Goal: Information Seeking & Learning: Check status

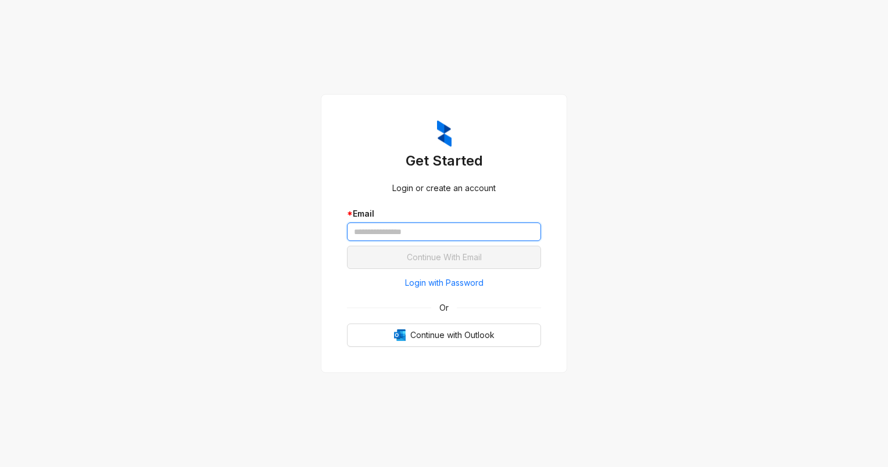
click at [387, 235] on input "text" at bounding box center [444, 232] width 194 height 19
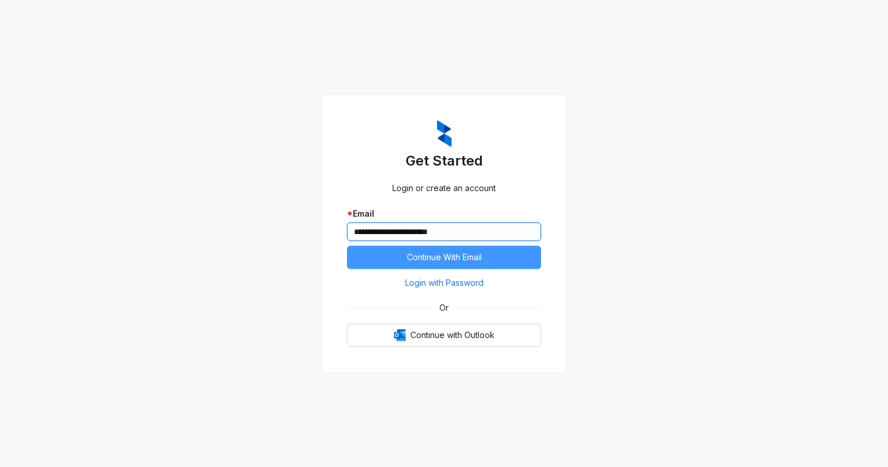
type input "**********"
click at [439, 253] on span "Continue With Email" at bounding box center [444, 257] width 75 height 13
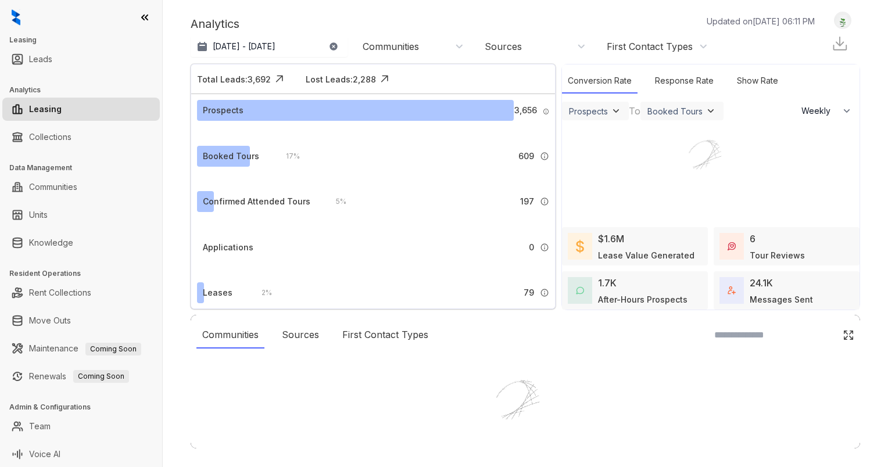
select select "******"
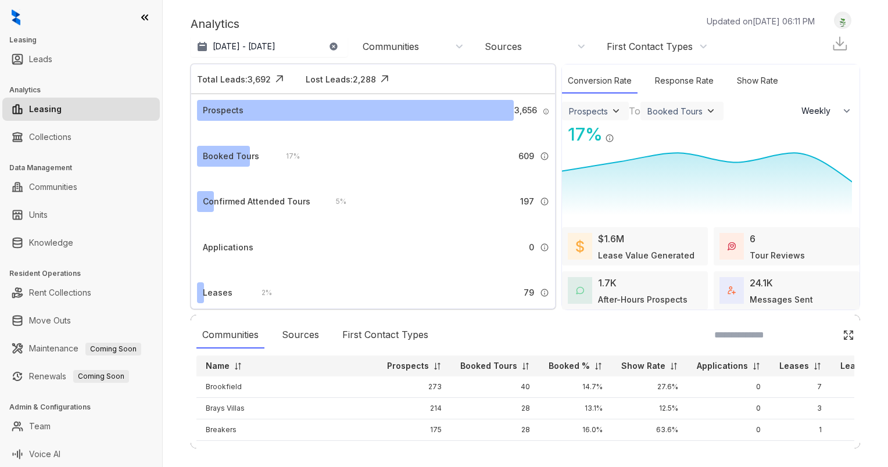
click at [146, 17] on icon at bounding box center [145, 17] width 6 height 5
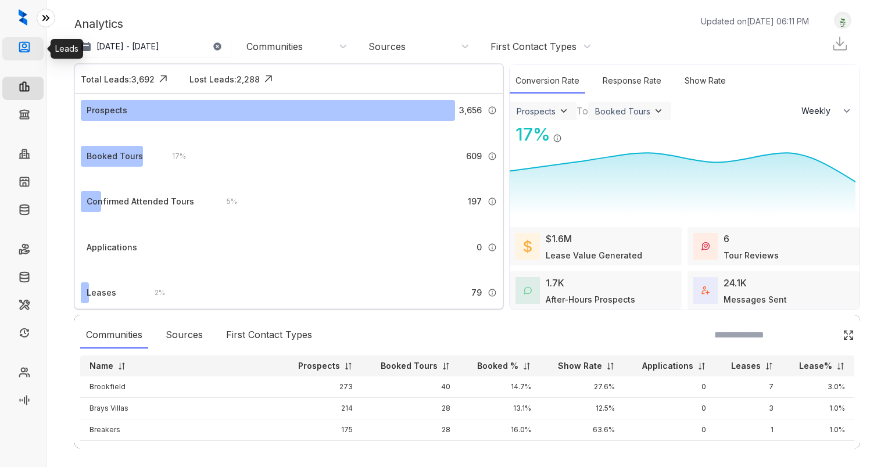
click at [36, 47] on link "Leads" at bounding box center [47, 48] width 23 height 23
click at [42, 17] on icon at bounding box center [46, 18] width 12 height 12
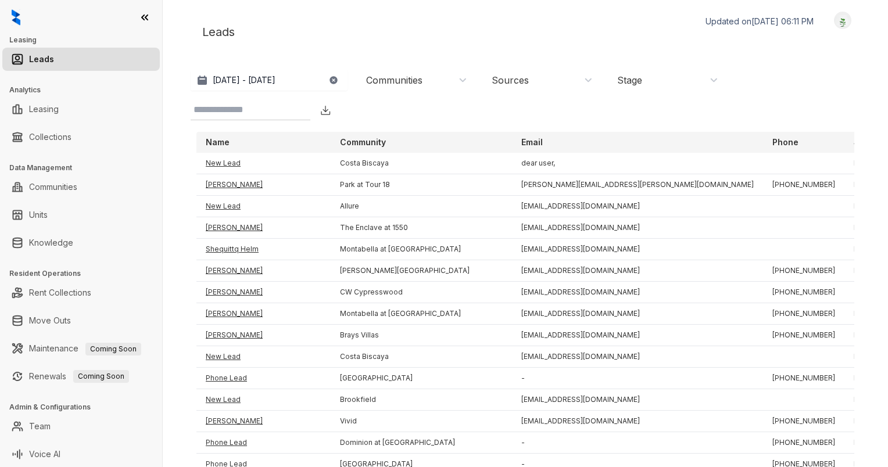
click at [270, 109] on input at bounding box center [241, 110] width 95 height 14
click at [77, 189] on link "Communities" at bounding box center [53, 187] width 48 height 23
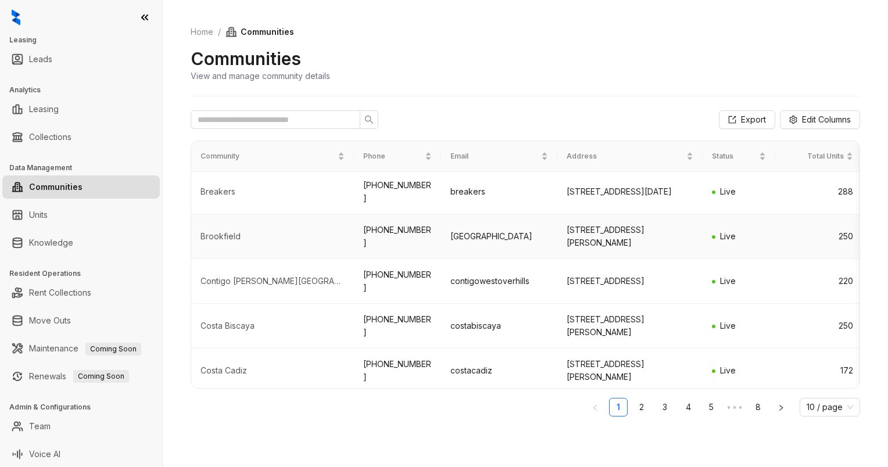
scroll to position [1, 0]
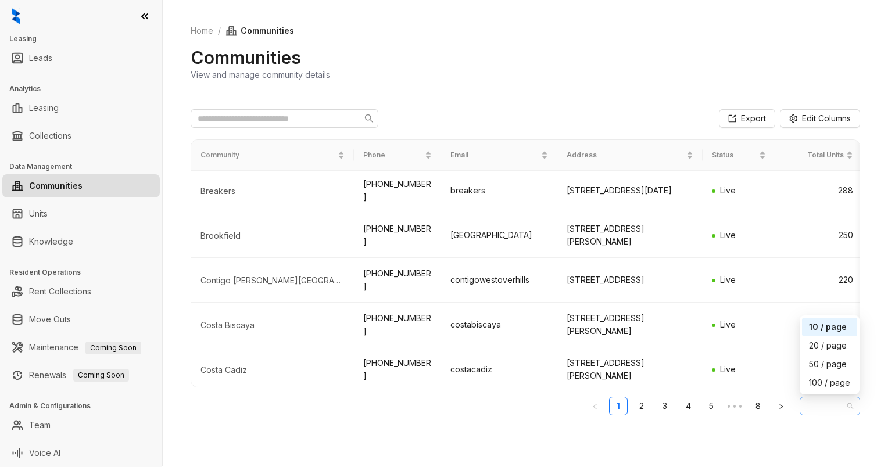
click at [836, 412] on span "10 / page" at bounding box center [830, 406] width 46 height 17
click at [829, 384] on div "100 / page" at bounding box center [829, 383] width 41 height 13
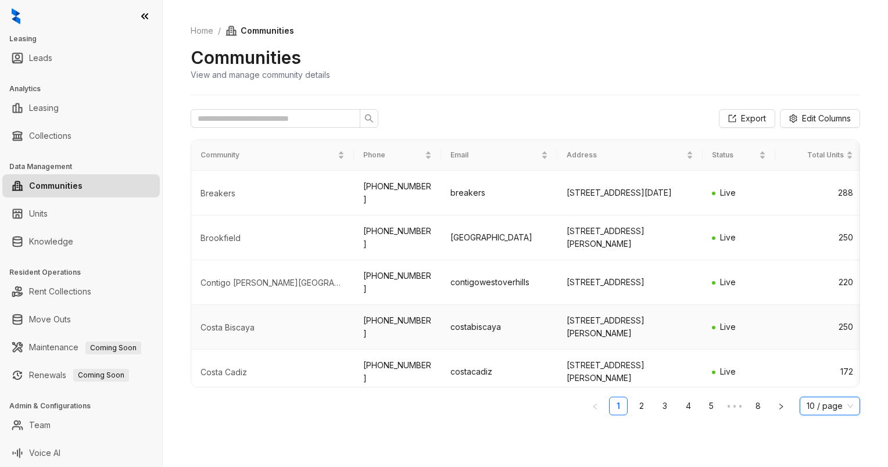
scroll to position [239, 0]
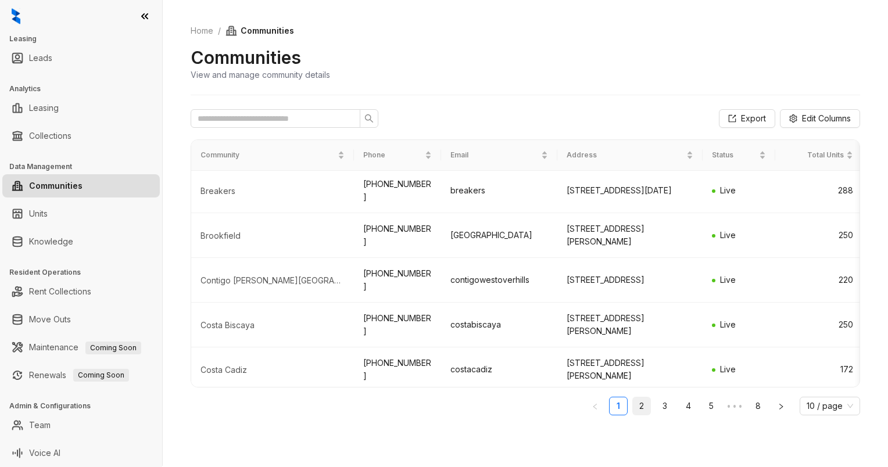
click at [633, 410] on link "2" at bounding box center [641, 406] width 17 height 17
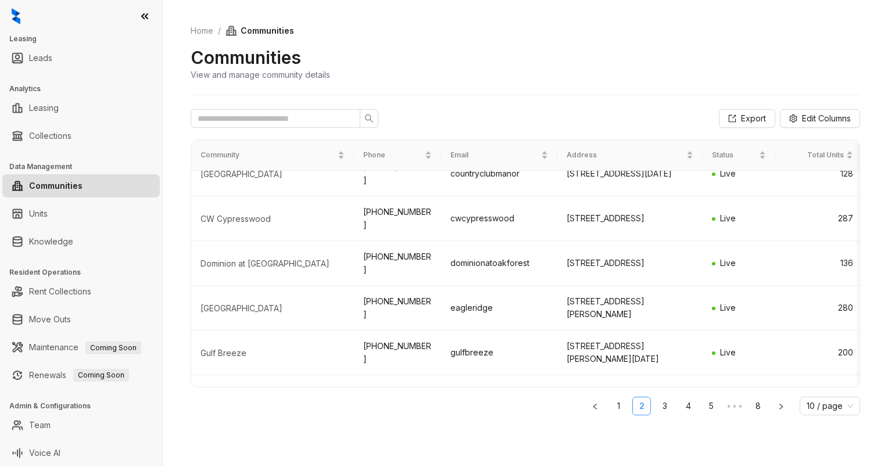
scroll to position [0, 0]
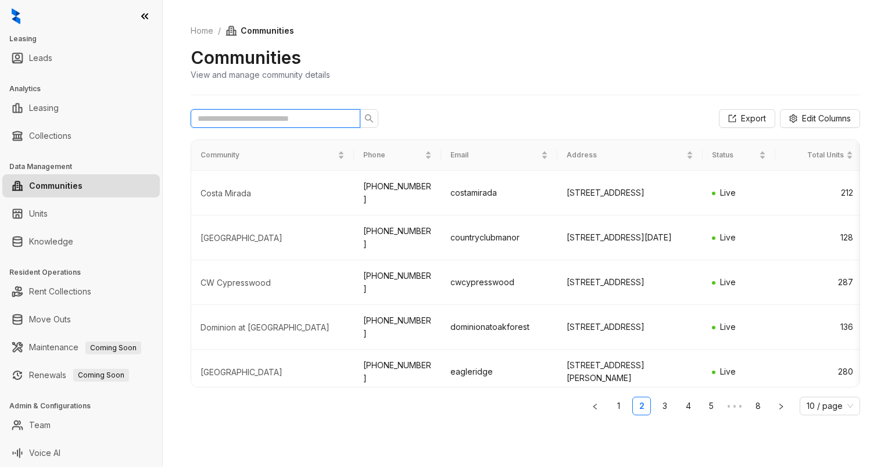
click at [265, 123] on input "text" at bounding box center [271, 118] width 146 height 13
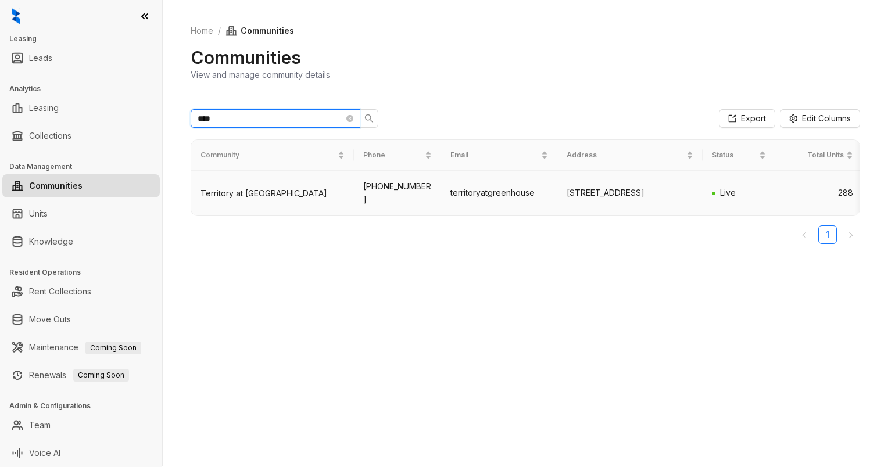
type input "****"
click at [270, 194] on div "Territory at [GEOGRAPHIC_DATA]" at bounding box center [273, 194] width 144 height 12
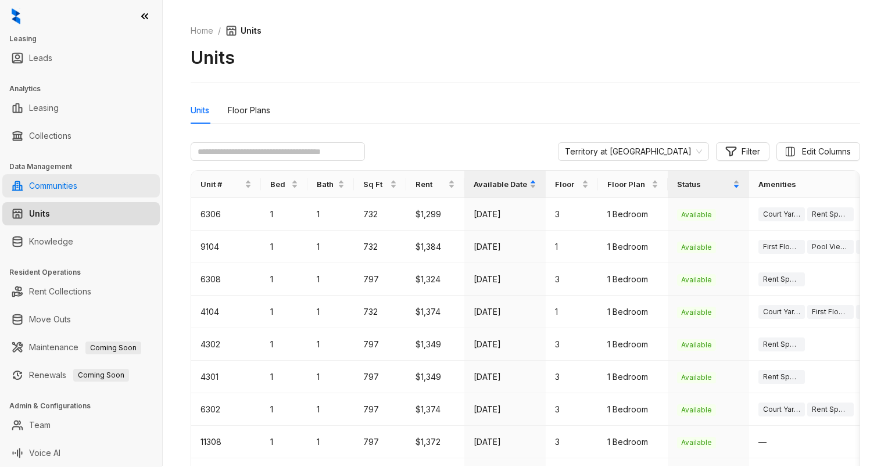
click at [42, 187] on link "Communities" at bounding box center [53, 185] width 48 height 23
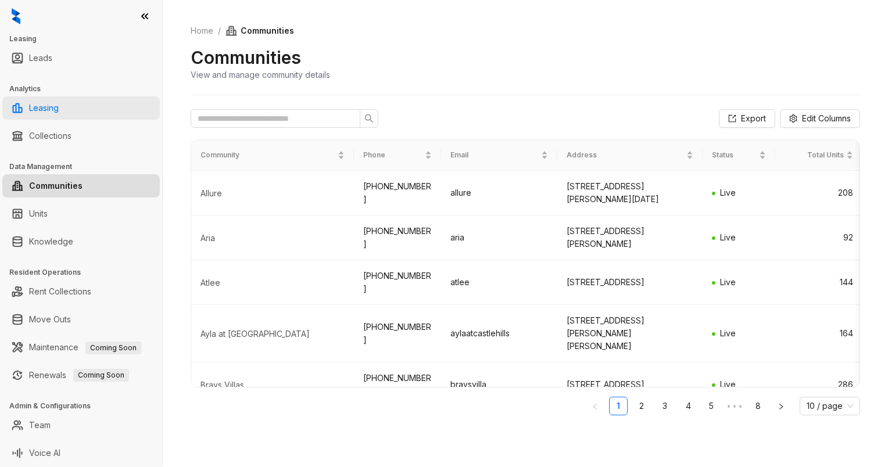
click at [59, 106] on link "Leasing" at bounding box center [44, 107] width 30 height 23
select select "******"
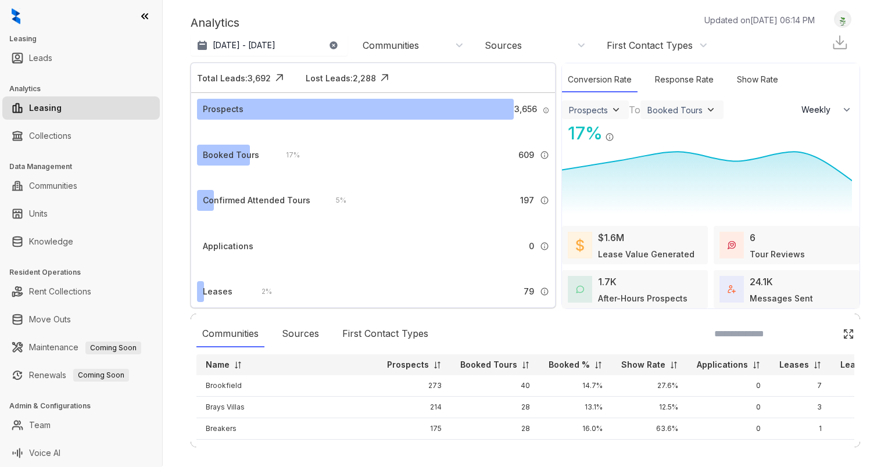
click at [410, 42] on div "Communities" at bounding box center [391, 45] width 56 height 13
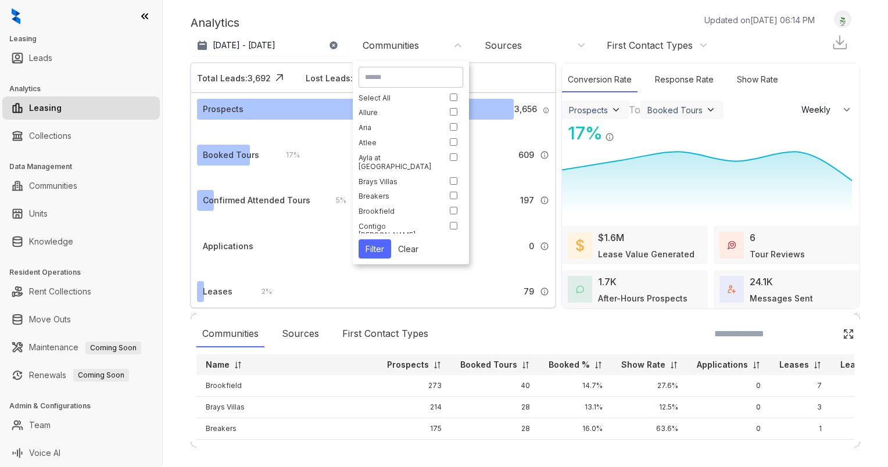
click at [384, 78] on input at bounding box center [411, 77] width 92 height 10
type input "****"
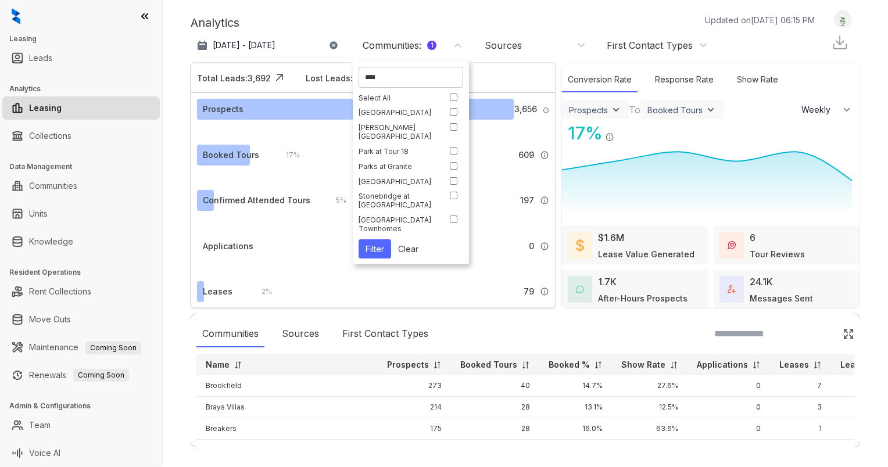
click at [375, 245] on button "Filter" at bounding box center [375, 248] width 33 height 19
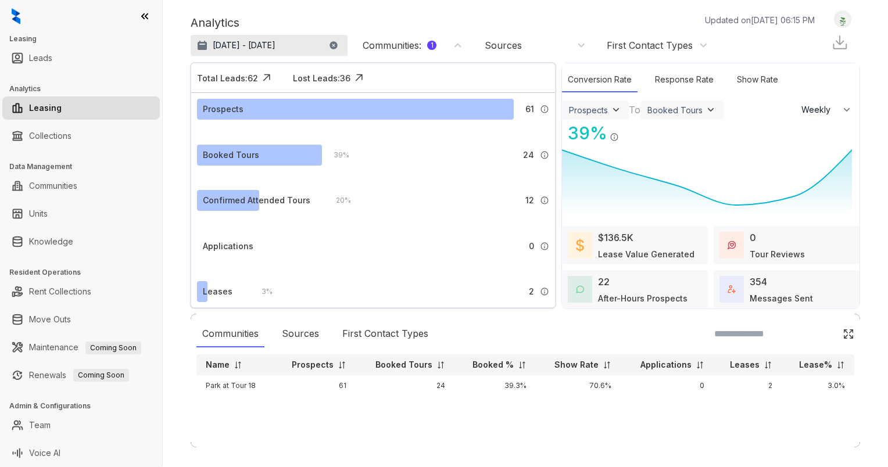
click at [244, 45] on p "[DATE] - [DATE]" at bounding box center [244, 46] width 63 height 12
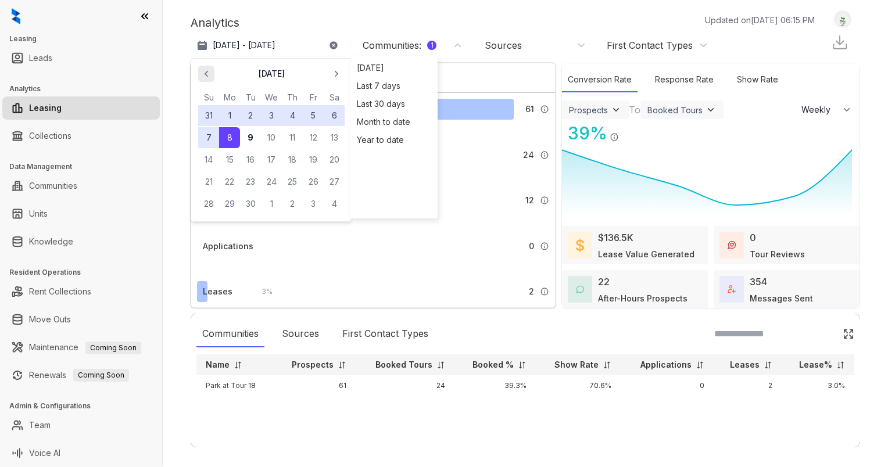
click at [203, 72] on icon "button" at bounding box center [207, 74] width 12 height 12
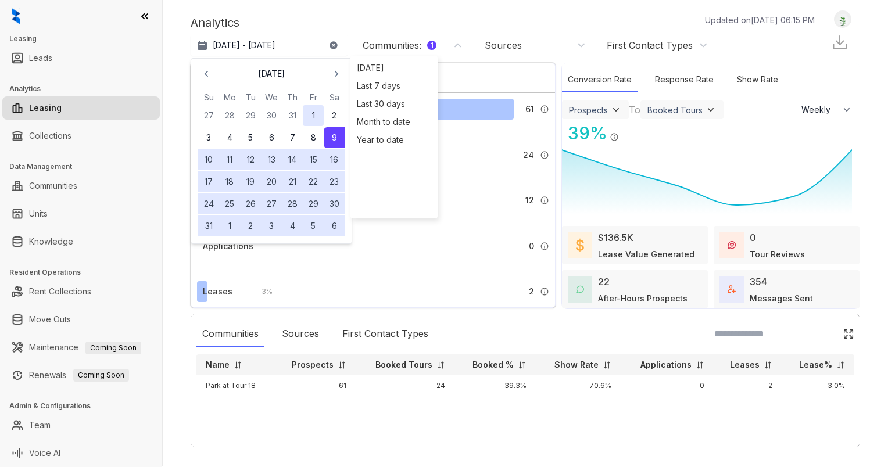
click at [309, 112] on button "1" at bounding box center [313, 115] width 21 height 21
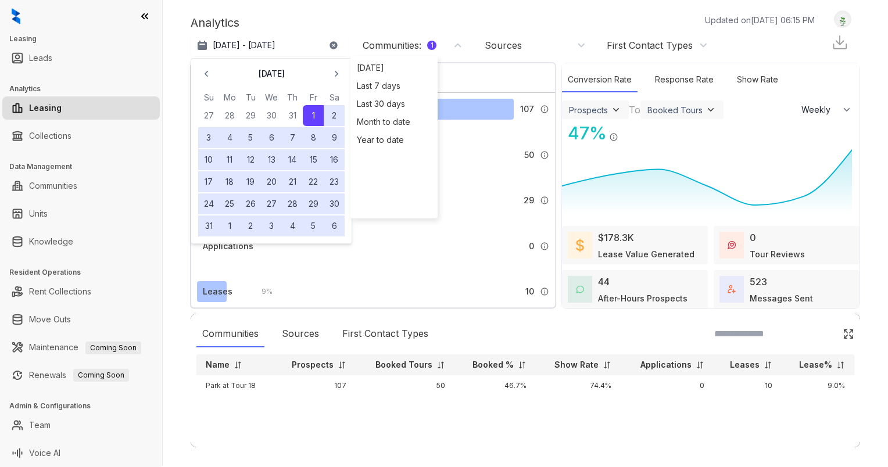
click at [460, 16] on div "Analytics Updated on [DATE] 06:15 PM" at bounding box center [509, 22] width 636 height 17
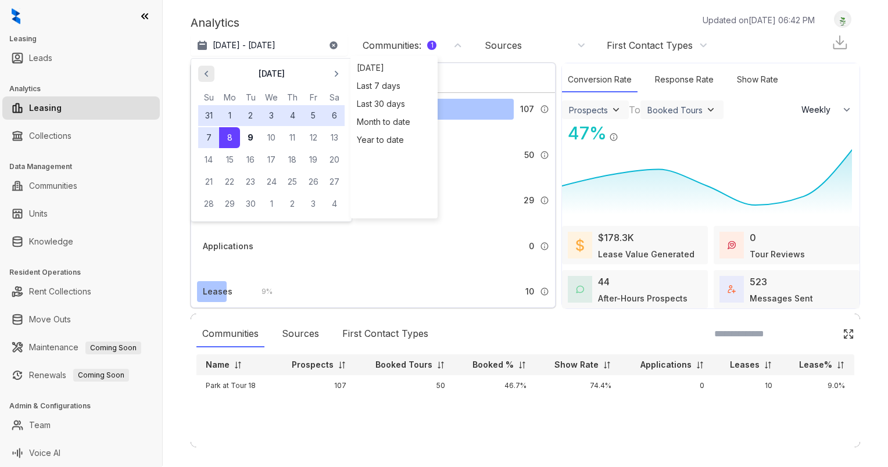
click at [208, 71] on icon "button" at bounding box center [207, 74] width 12 height 12
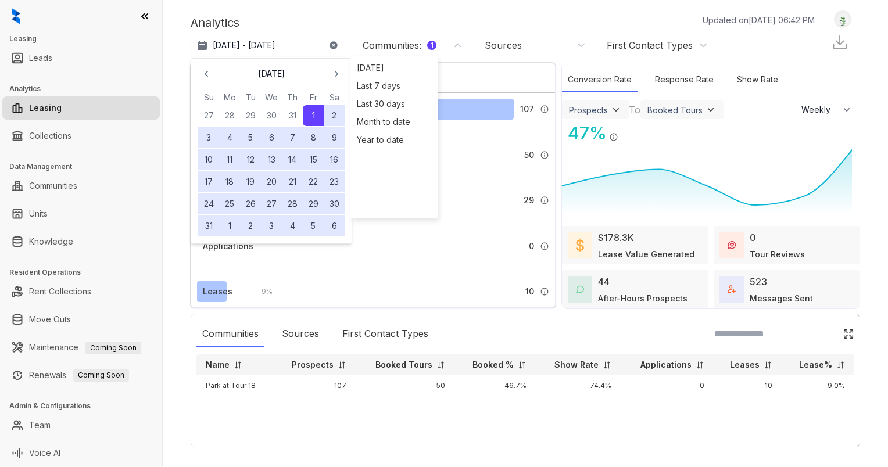
click at [306, 114] on button "1" at bounding box center [313, 115] width 21 height 21
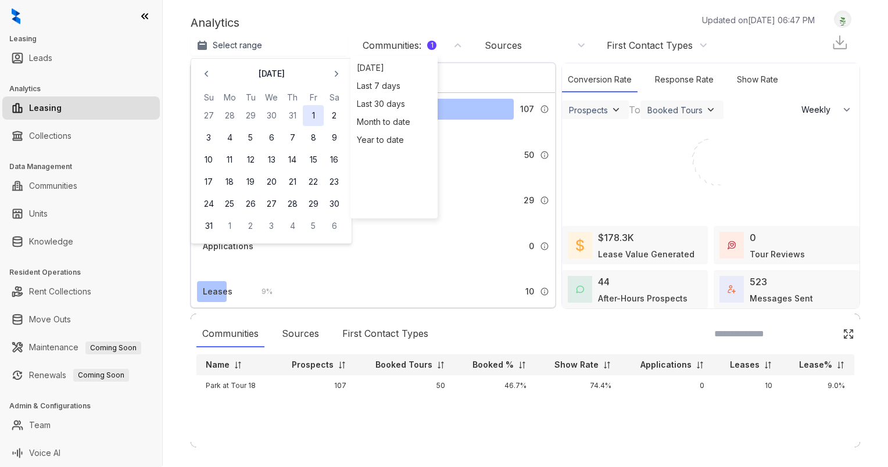
click at [311, 116] on button "1" at bounding box center [313, 115] width 21 height 21
click at [209, 226] on button "31" at bounding box center [208, 226] width 21 height 21
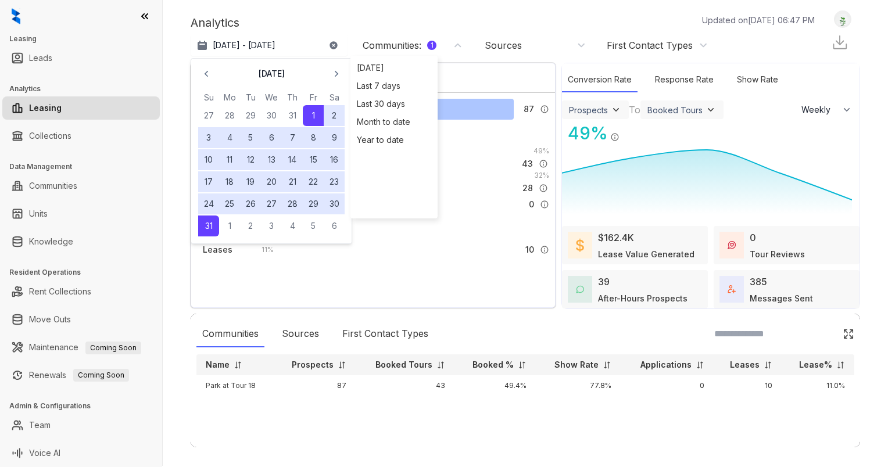
click at [346, 15] on div "Analytics Updated on [DATE] 06:47 PM" at bounding box center [509, 22] width 636 height 17
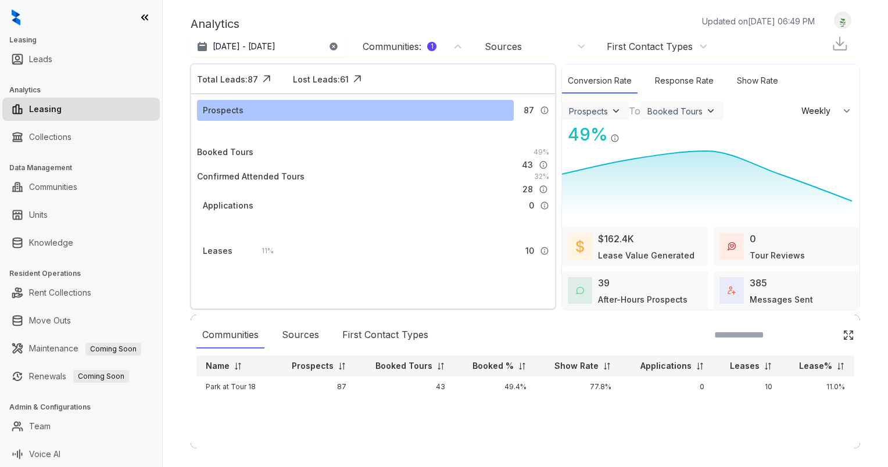
scroll to position [9, 0]
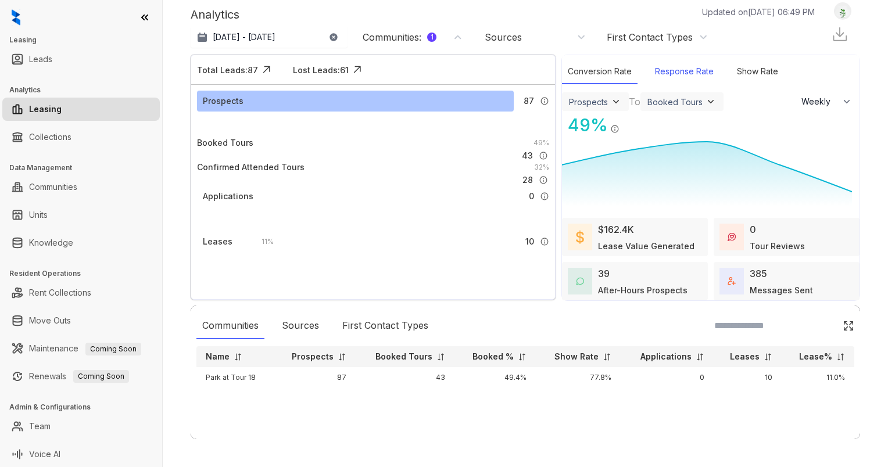
click at [668, 65] on div "Response Rate" at bounding box center [684, 71] width 70 height 25
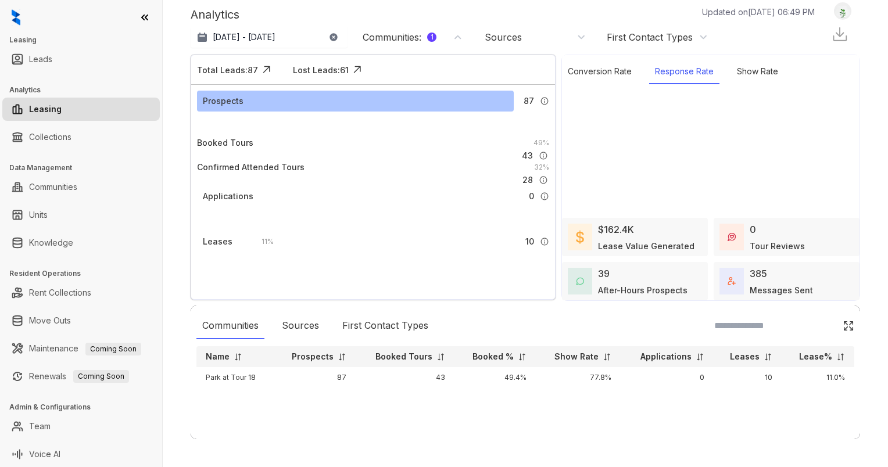
select select "******"
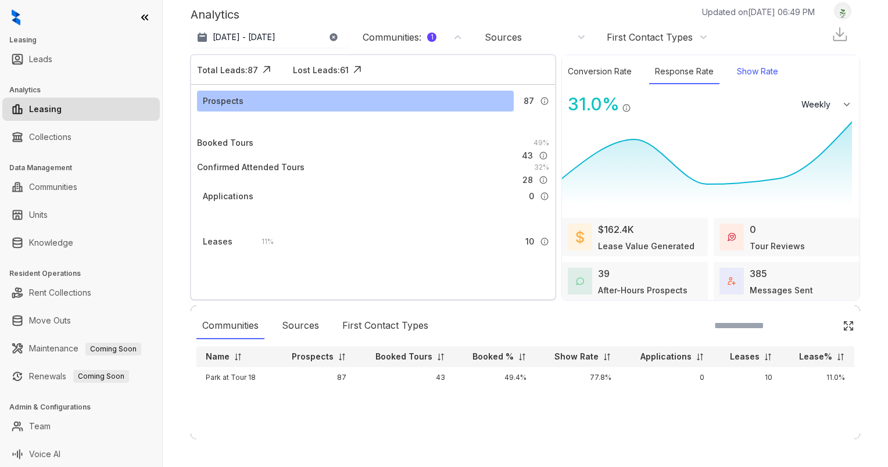
click at [746, 65] on div "Show Rate" at bounding box center [757, 71] width 53 height 25
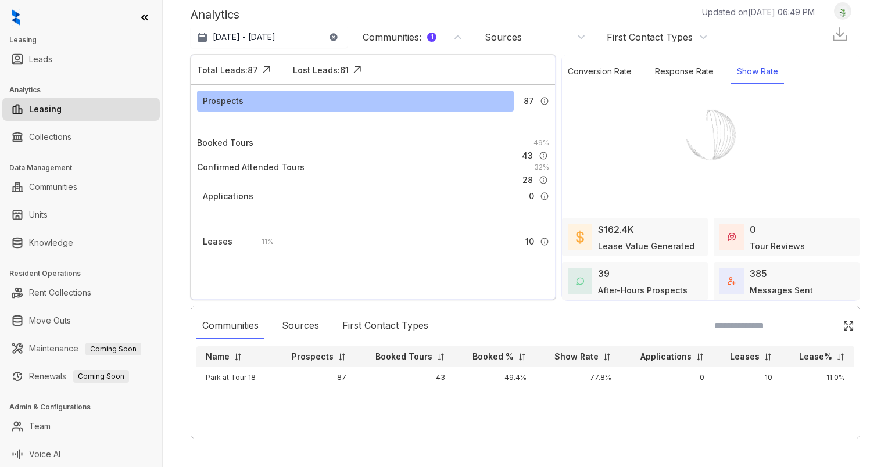
select select "******"
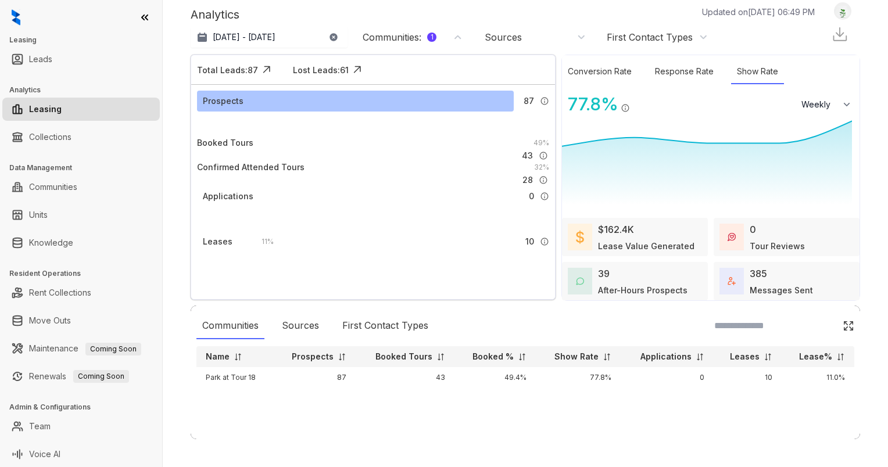
click at [618, 274] on div "39 After-Hours Prospects" at bounding box center [643, 282] width 90 height 30
select select "******"
click at [588, 73] on div "Conversion Rate" at bounding box center [600, 71] width 76 height 25
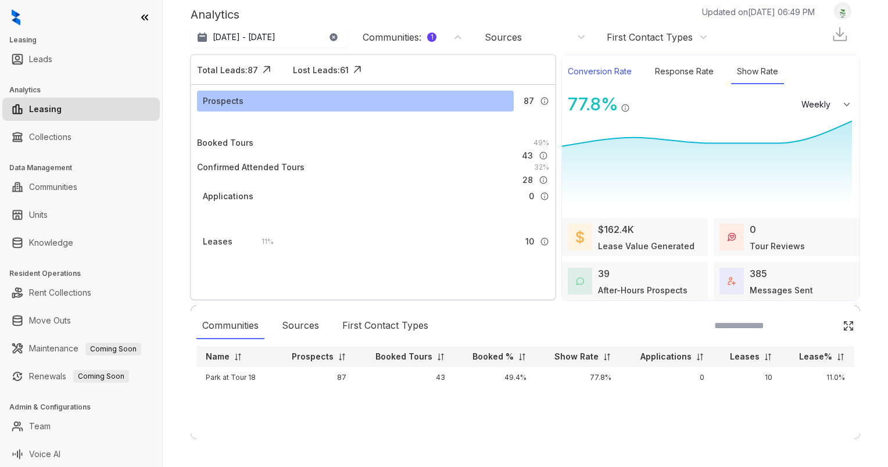
select select "******"
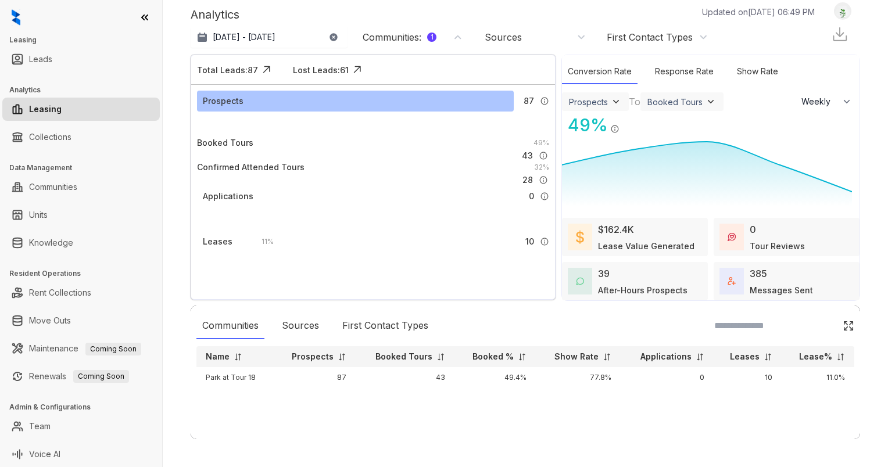
scroll to position [1, 0]
click at [831, 38] on img at bounding box center [839, 32] width 17 height 17
click at [831, 30] on img at bounding box center [839, 32] width 17 height 17
click at [763, 287] on div "Messages Sent" at bounding box center [781, 289] width 63 height 12
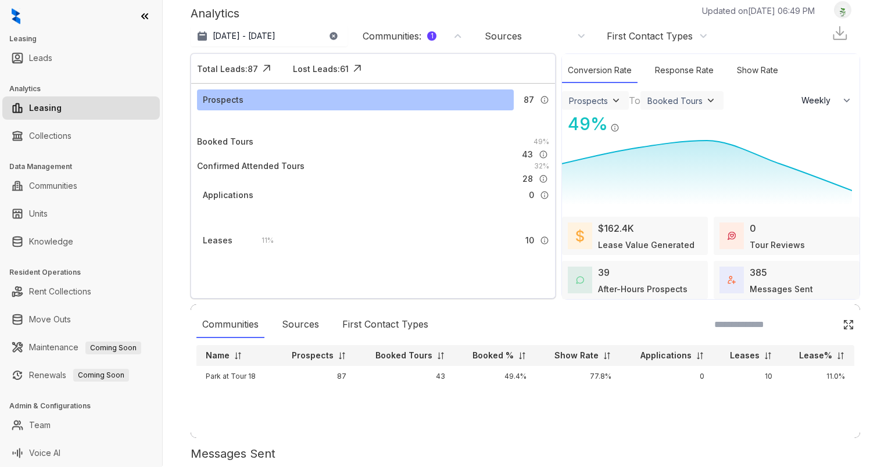
click at [708, 445] on p "Messages Sent" at bounding box center [526, 458] width 670 height 26
click at [518, 445] on p "Messages Sent" at bounding box center [526, 458] width 670 height 26
click at [210, 467] on icon at bounding box center [205, 476] width 12 height 12
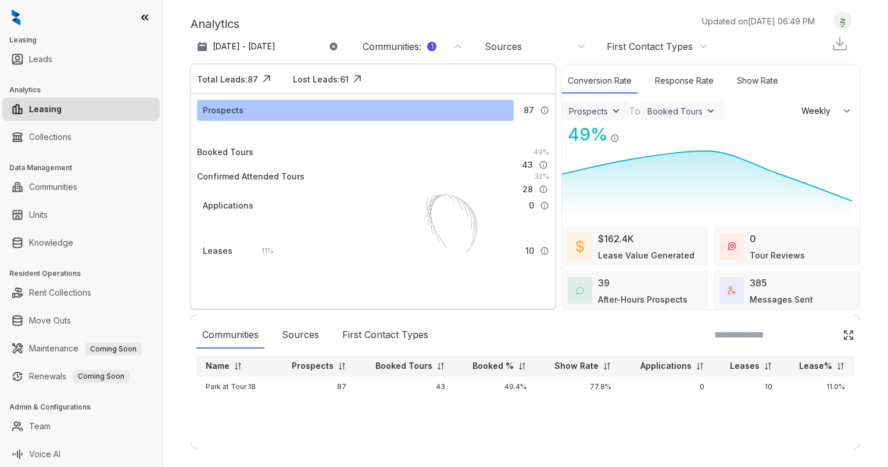
click at [705, 110] on img at bounding box center [711, 111] width 12 height 12
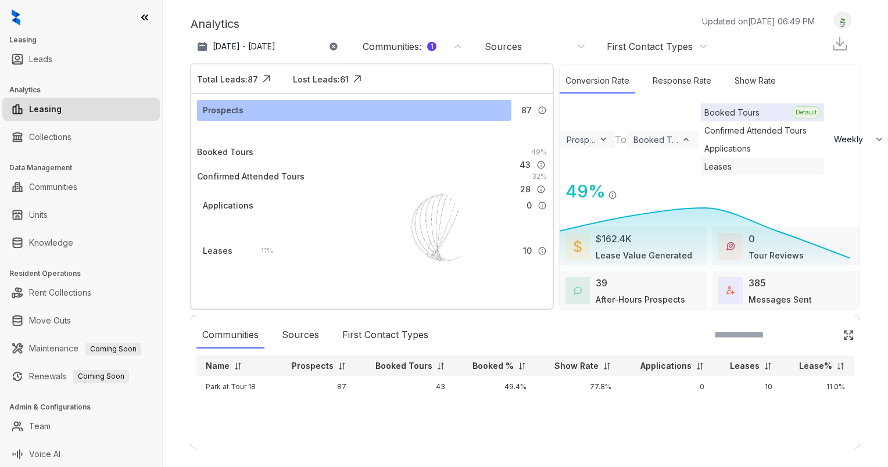
click at [701, 176] on div "Leases" at bounding box center [762, 167] width 123 height 18
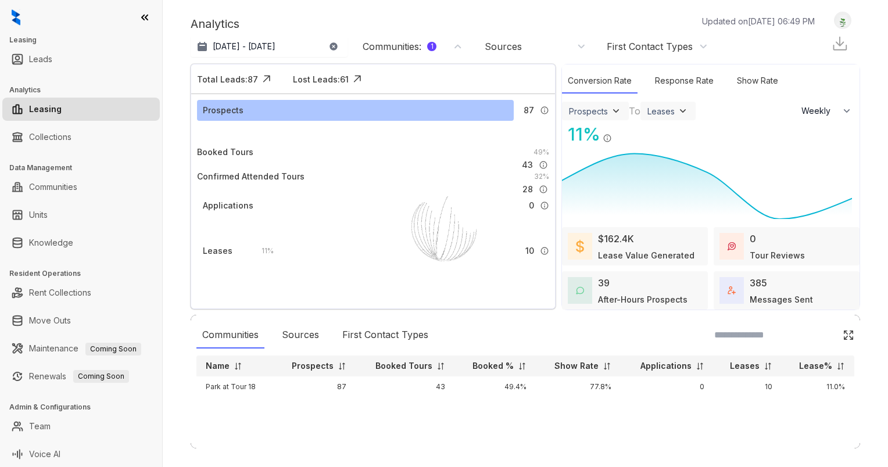
click at [663, 113] on div "Leases" at bounding box center [660, 111] width 27 height 10
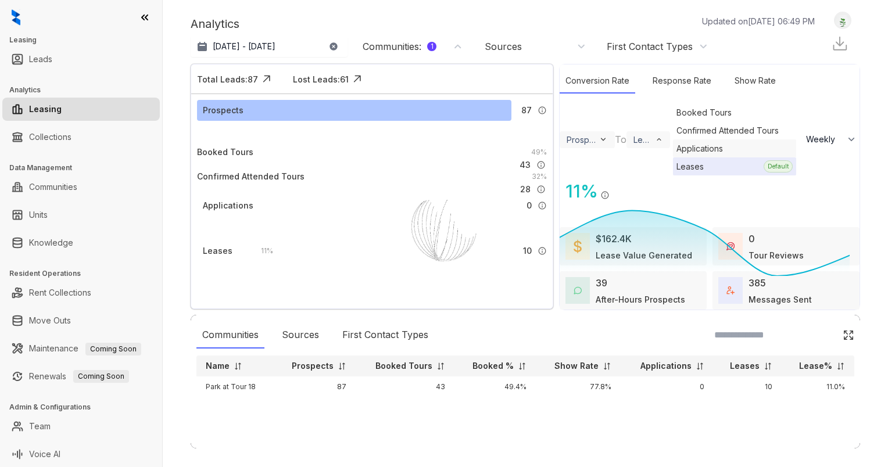
click at [673, 158] on div "Applications" at bounding box center [734, 148] width 123 height 18
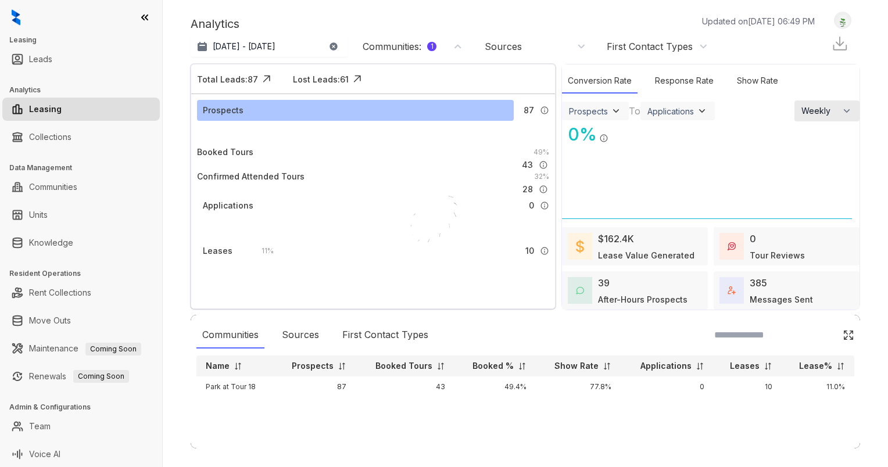
click at [818, 119] on button "Weekly" at bounding box center [827, 111] width 65 height 21
click at [803, 165] on li "Monthly" at bounding box center [827, 159] width 65 height 24
click at [675, 112] on div "Applications" at bounding box center [670, 111] width 46 height 10
click at [610, 108] on img at bounding box center [616, 111] width 12 height 12
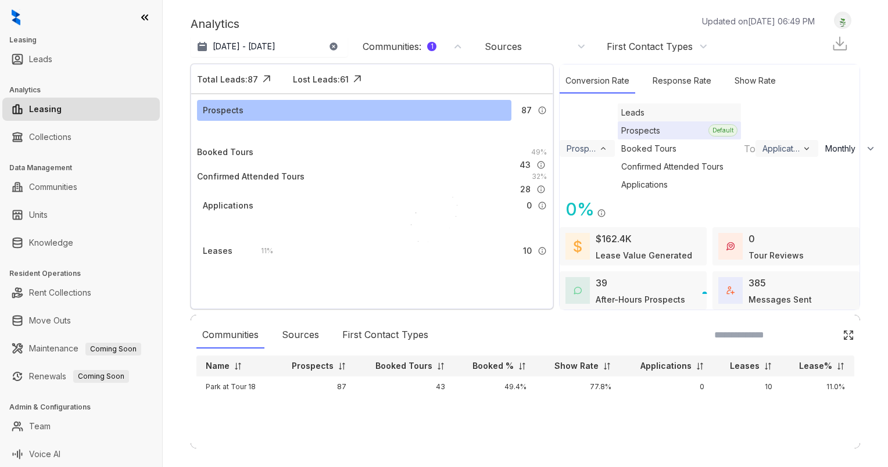
click at [618, 121] on div "Leads" at bounding box center [679, 112] width 123 height 18
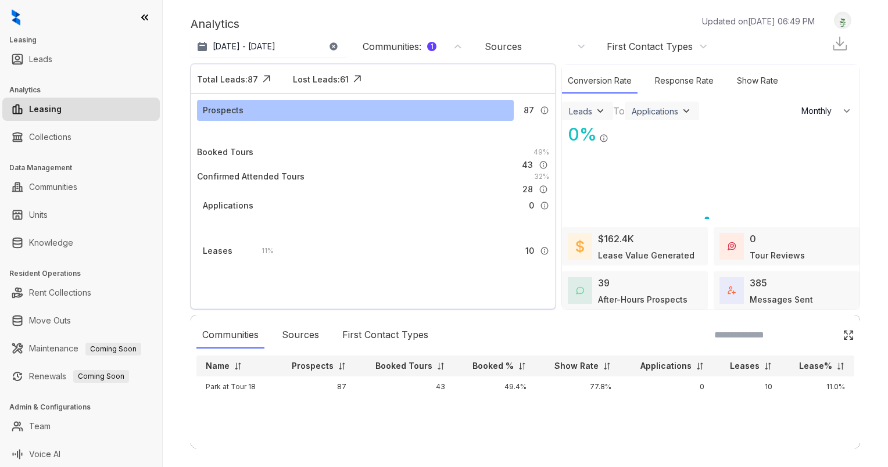
click at [595, 113] on img at bounding box center [601, 111] width 12 height 12
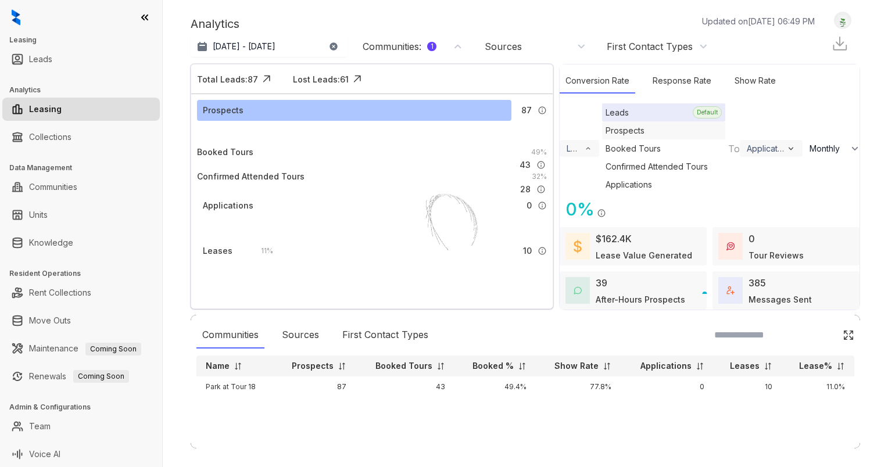
click at [602, 139] on div "Prospects" at bounding box center [663, 130] width 123 height 18
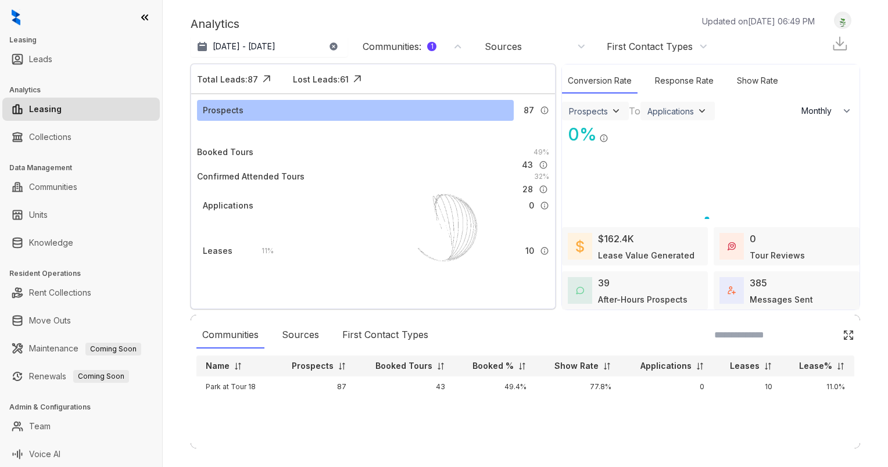
click at [670, 112] on div "Applications" at bounding box center [670, 111] width 46 height 10
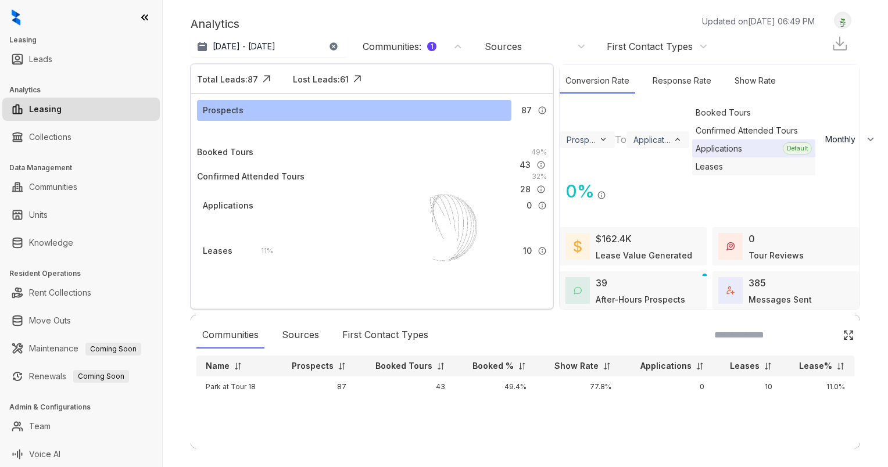
click at [692, 176] on div "Leases" at bounding box center [753, 167] width 123 height 18
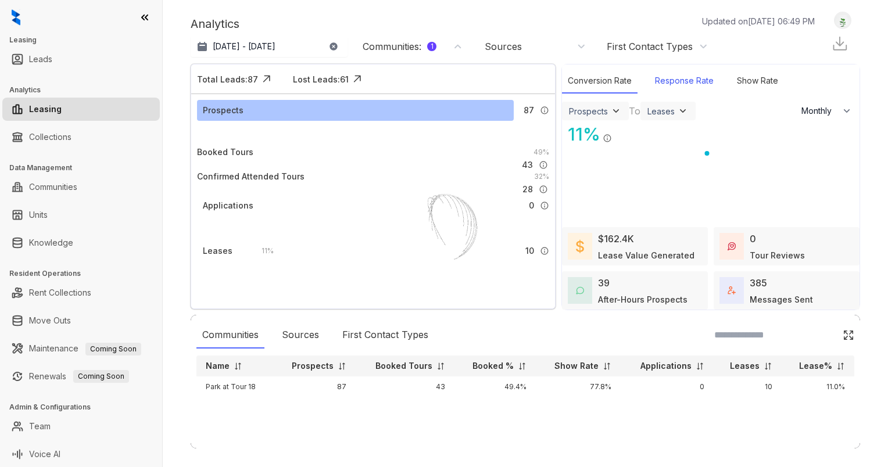
click at [675, 80] on div "Response Rate" at bounding box center [684, 81] width 70 height 25
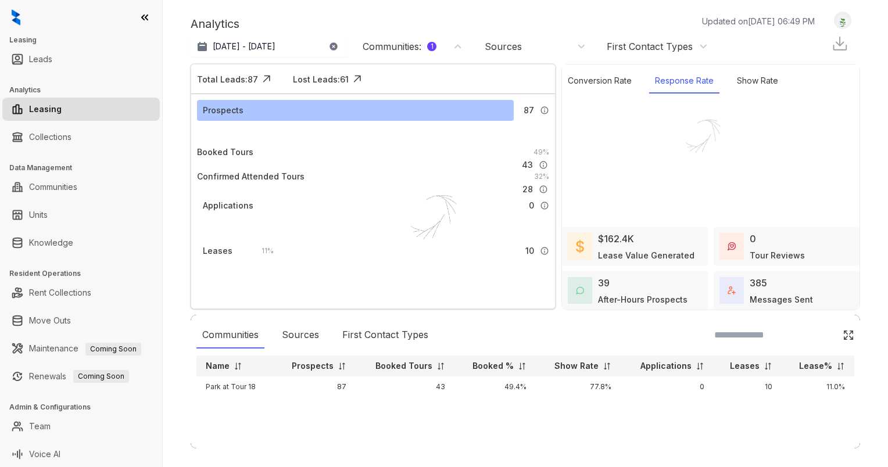
select select "*******"
click at [744, 77] on div "Show Rate" at bounding box center [757, 81] width 53 height 25
select select "*******"
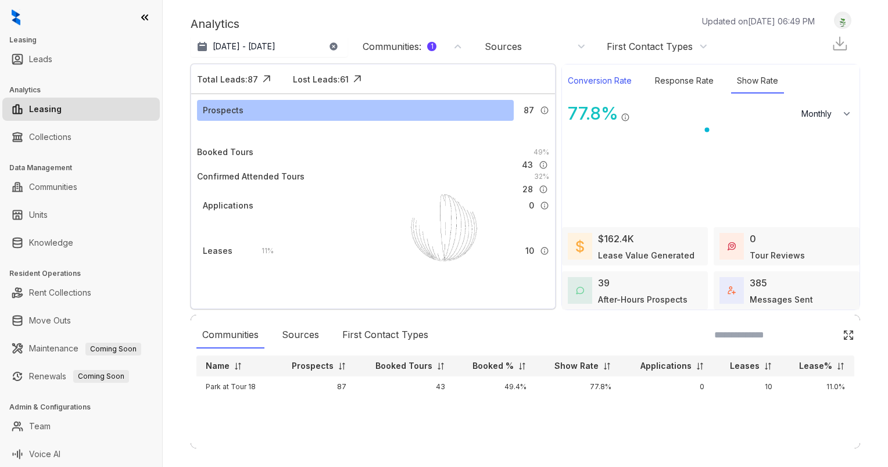
click at [607, 77] on div "Conversion Rate" at bounding box center [600, 81] width 76 height 25
select select "*******"
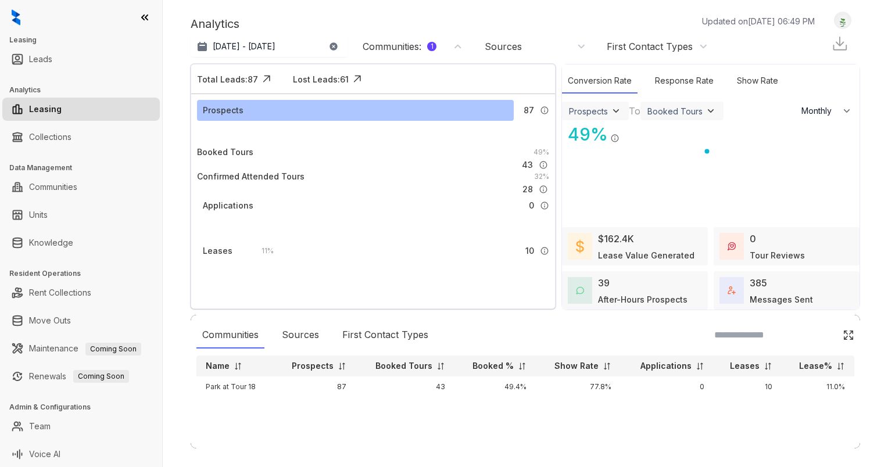
click at [835, 21] on img at bounding box center [843, 21] width 16 height 12
click at [731, 39] on div "[DATE] - [DATE] [DATE] Last 7 days Last 30 days Month to date Year to date Comm…" at bounding box center [526, 46] width 670 height 23
click at [310, 331] on div "Sources" at bounding box center [300, 335] width 49 height 27
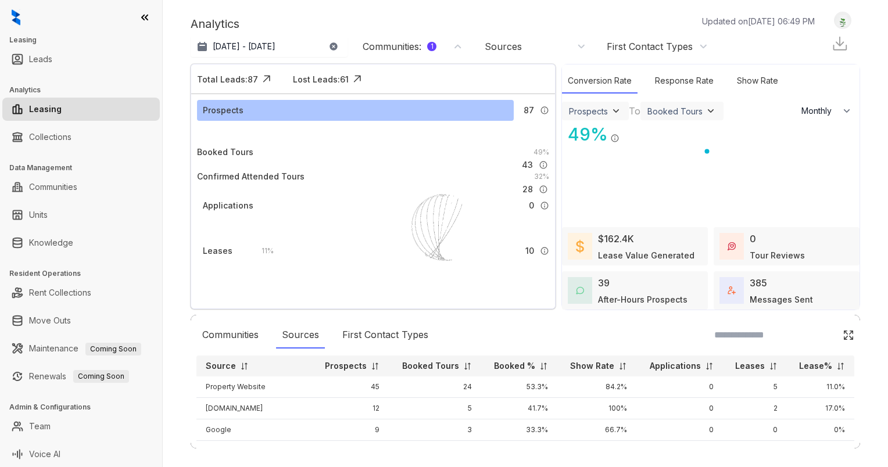
click at [843, 332] on img at bounding box center [849, 336] width 12 height 12
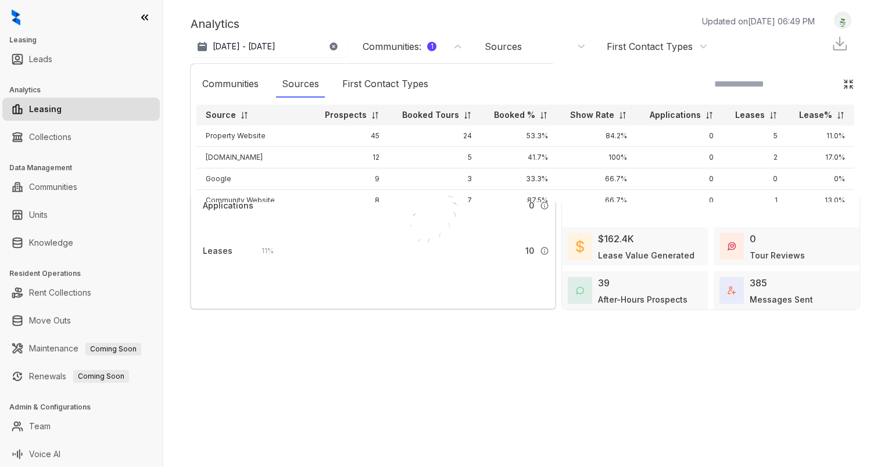
click at [843, 86] on img at bounding box center [849, 84] width 12 height 12
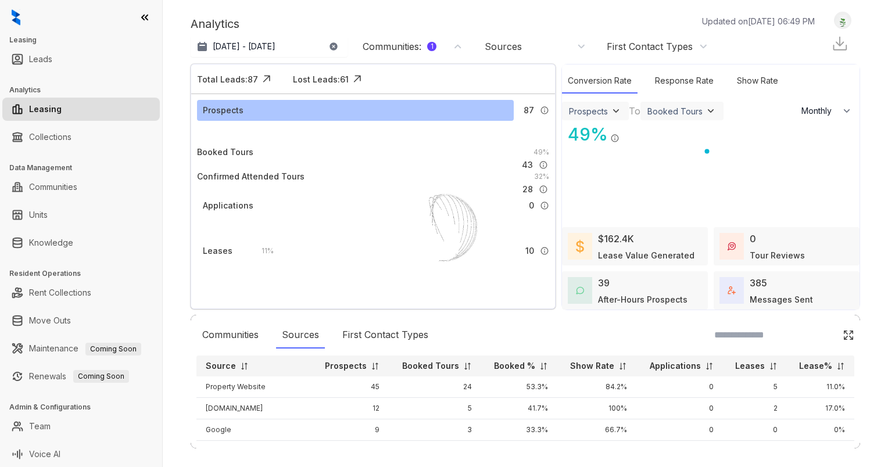
click at [507, 48] on div "Sources" at bounding box center [503, 46] width 37 height 13
click at [505, 27] on div "Analytics Updated on [DATE] 06:49 PM" at bounding box center [509, 23] width 636 height 17
click at [665, 46] on div "First Contact Types" at bounding box center [650, 46] width 86 height 13
click at [635, 31] on div "Analytics Updated on [DATE] 07:03 PM" at bounding box center [509, 23] width 636 height 17
click at [656, 83] on div "Response Rate" at bounding box center [684, 81] width 70 height 25
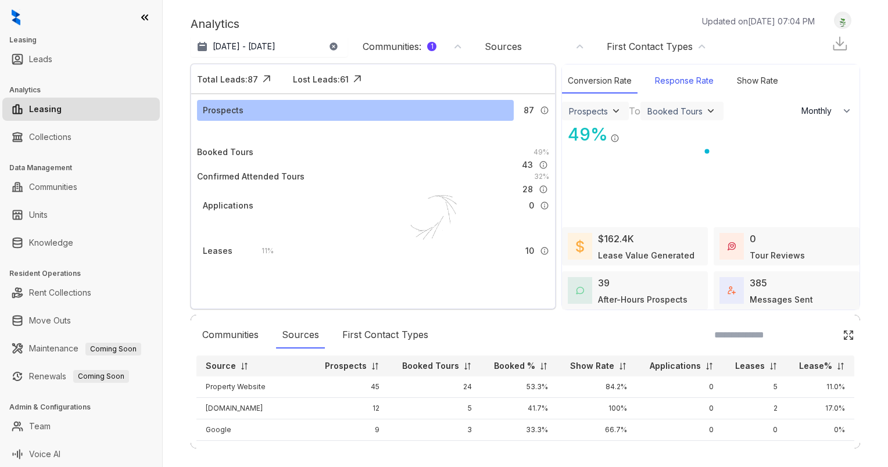
select select "*******"
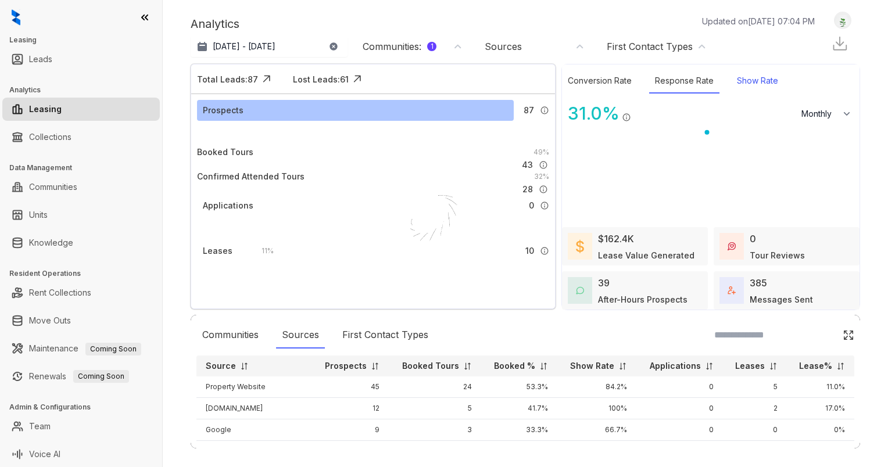
click at [739, 83] on div "Show Rate" at bounding box center [757, 81] width 53 height 25
select select "*******"
